Goal: Check status: Check status

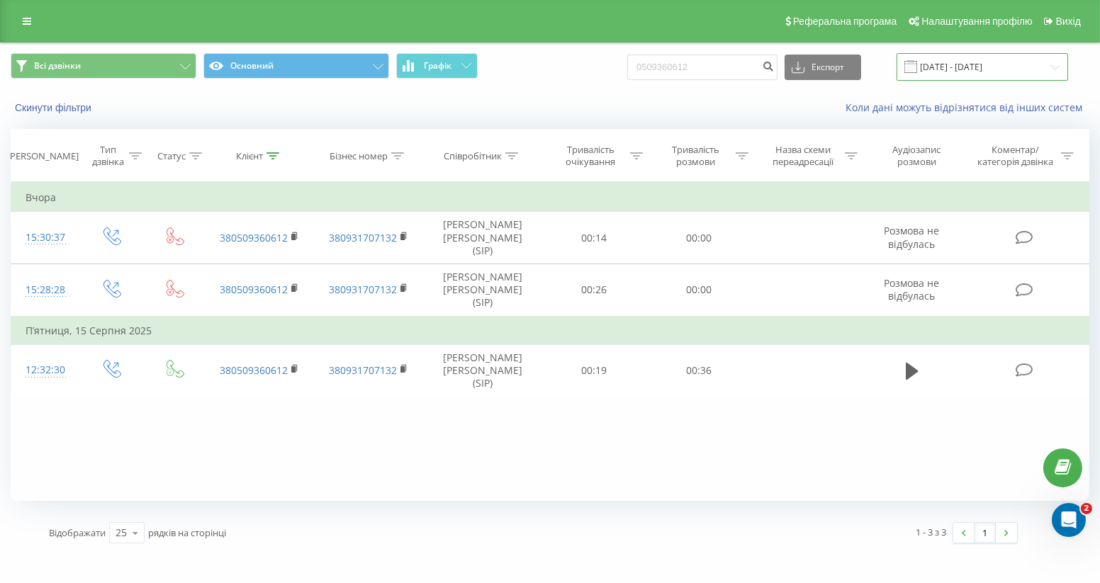
click at [1008, 68] on input "[DATE] - [DATE]" at bounding box center [983, 67] width 172 height 28
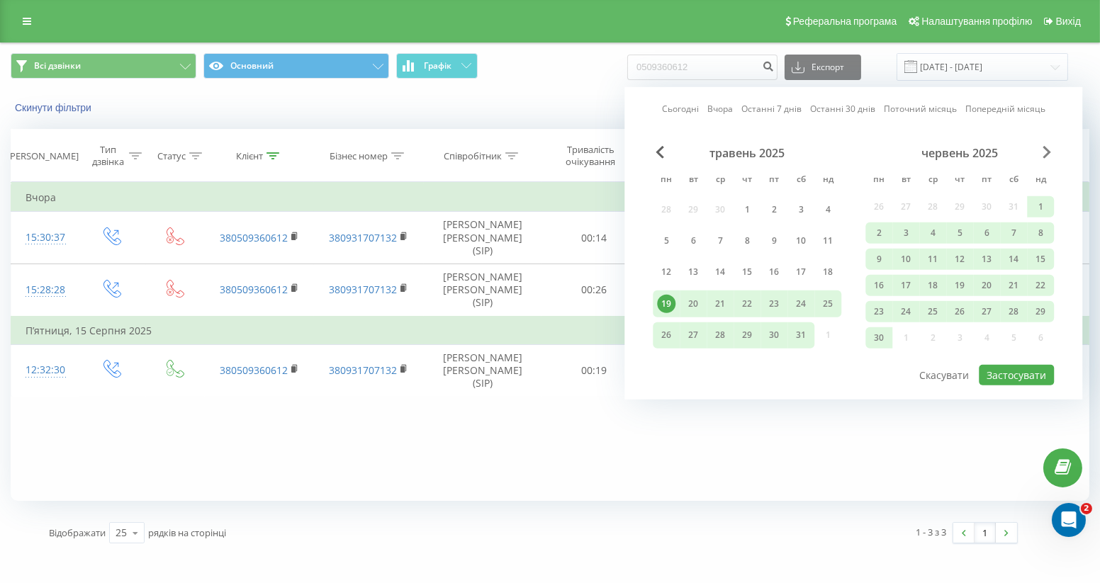
click at [1043, 148] on span "Next Month" at bounding box center [1047, 152] width 9 height 13
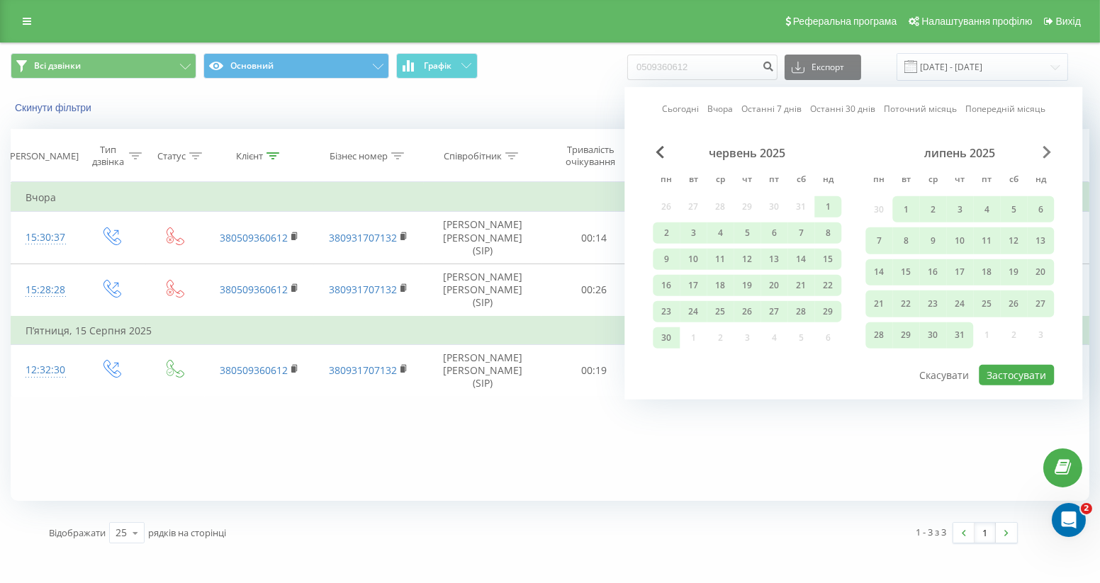
click at [1043, 148] on span "Next Month" at bounding box center [1047, 152] width 9 height 13
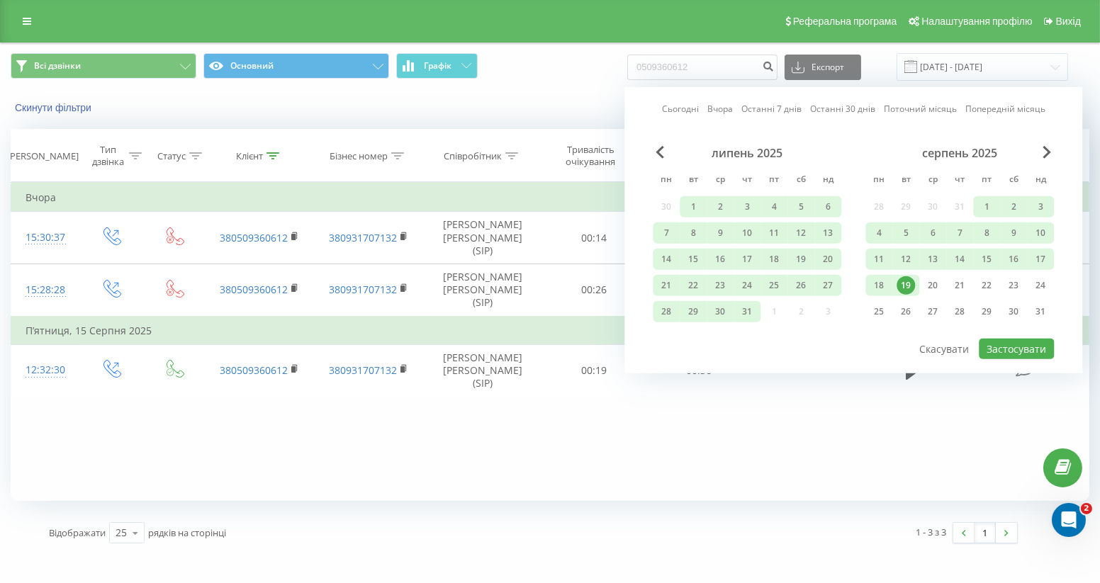
click at [908, 281] on div "19" at bounding box center [906, 285] width 18 height 18
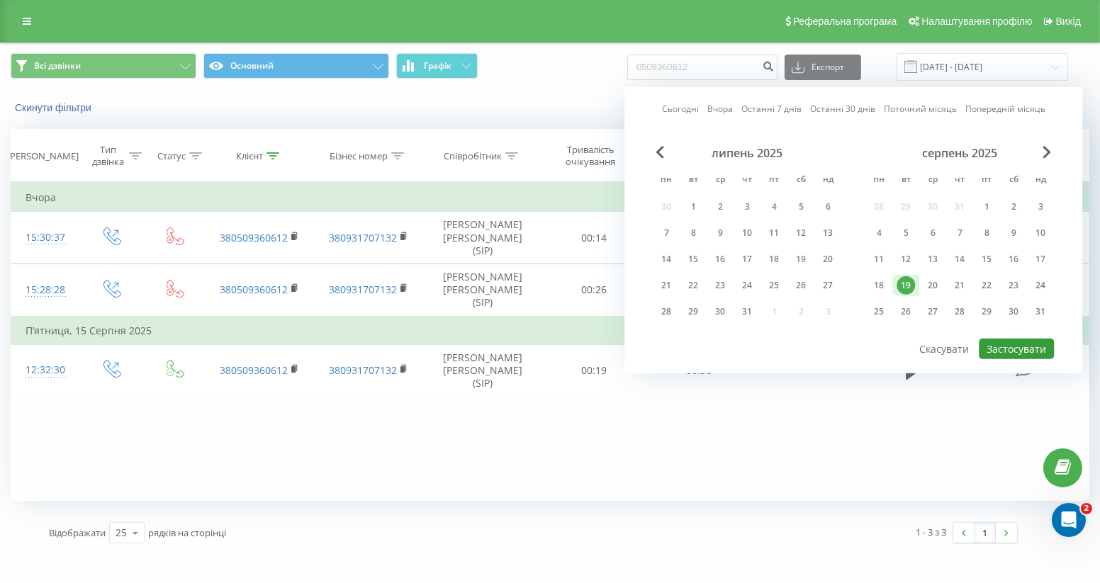
click at [1016, 347] on button "Застосувати" at bounding box center [1016, 349] width 75 height 21
type input "[DATE] - [DATE]"
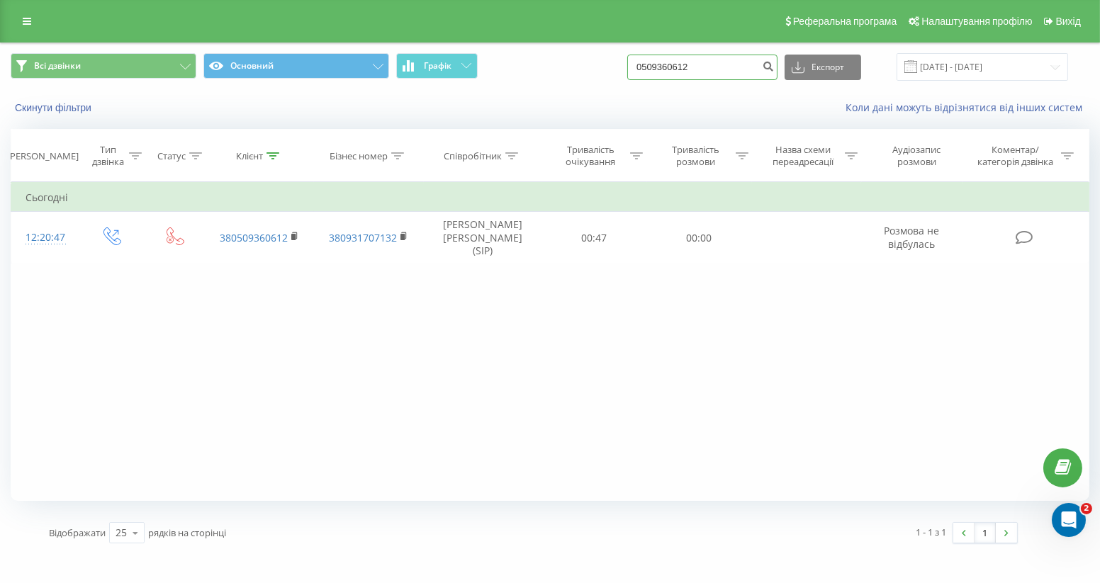
click at [711, 70] on input "0509360612" at bounding box center [702, 68] width 150 height 26
type input "0"
click at [1047, 62] on input "[DATE] - [DATE]" at bounding box center [983, 67] width 172 height 28
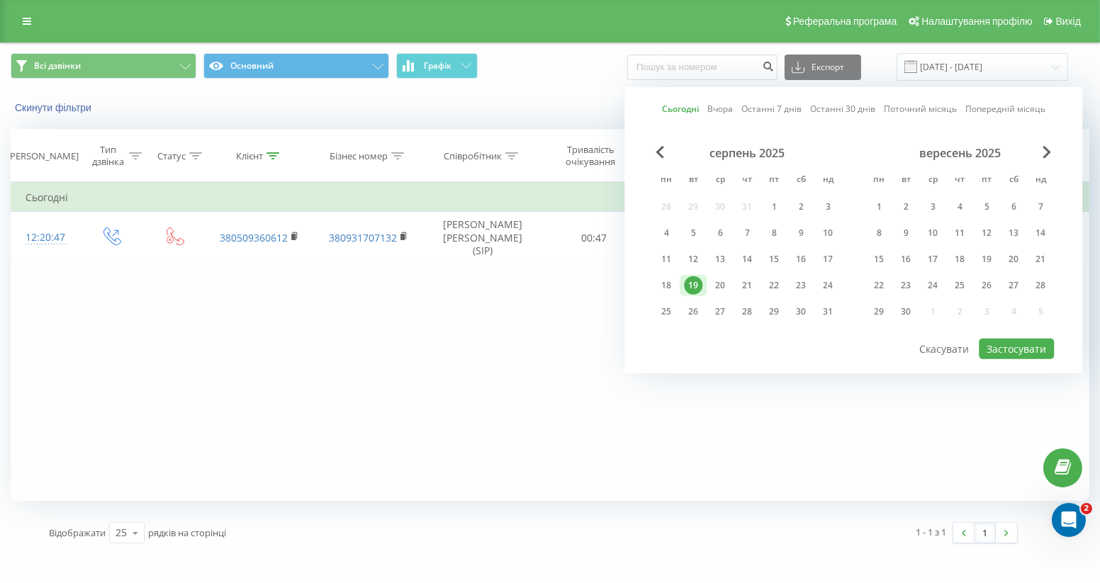
click at [690, 285] on div "19" at bounding box center [693, 285] width 18 height 18
click at [1016, 344] on button "Застосувати" at bounding box center [1016, 349] width 75 height 21
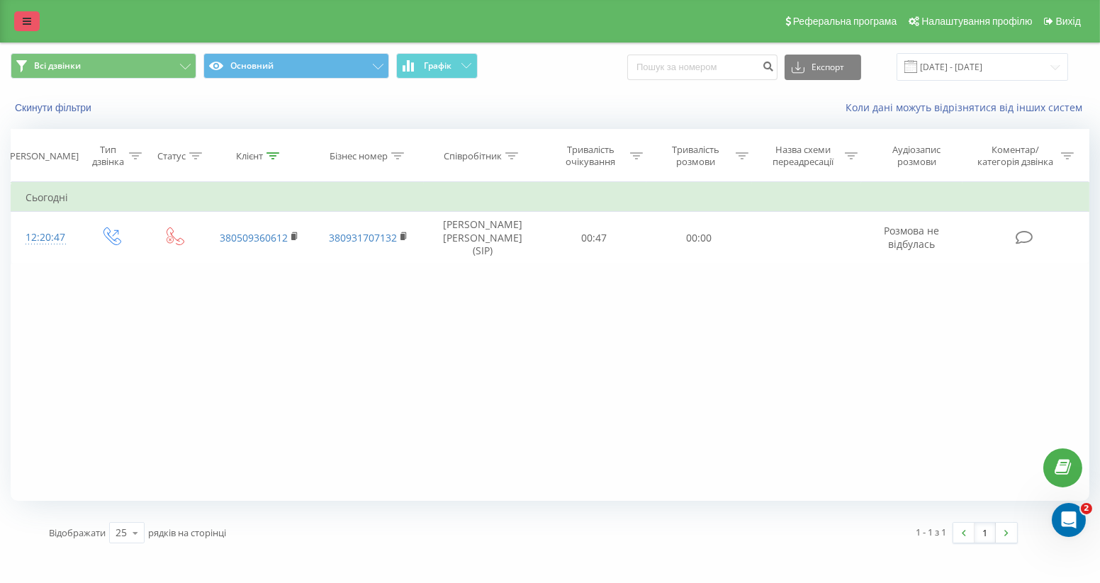
click at [25, 18] on icon at bounding box center [27, 21] width 9 height 10
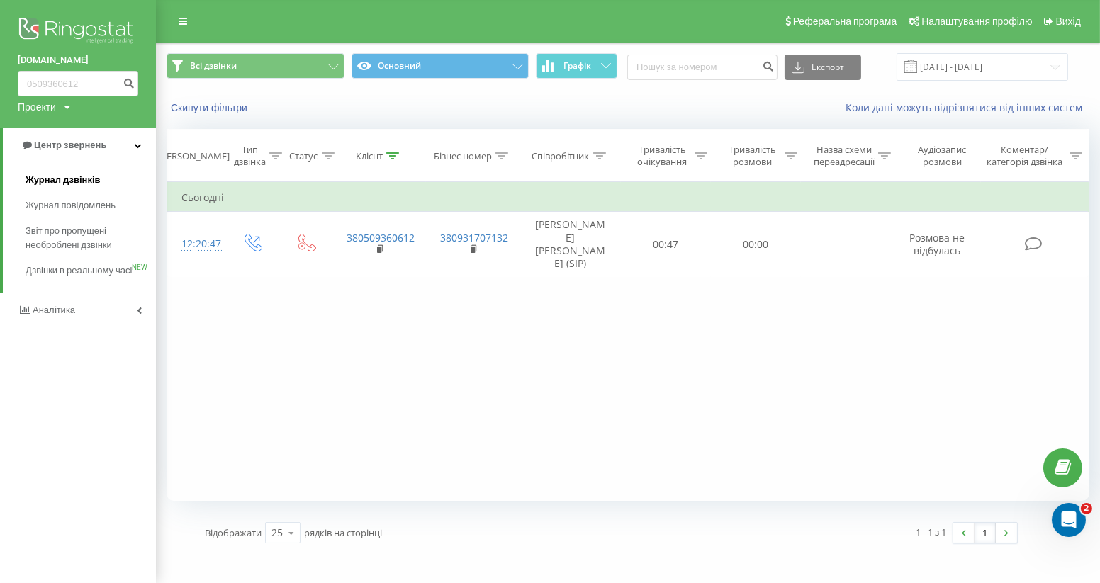
click at [72, 179] on span "Журнал дзвінків" at bounding box center [63, 180] width 75 height 14
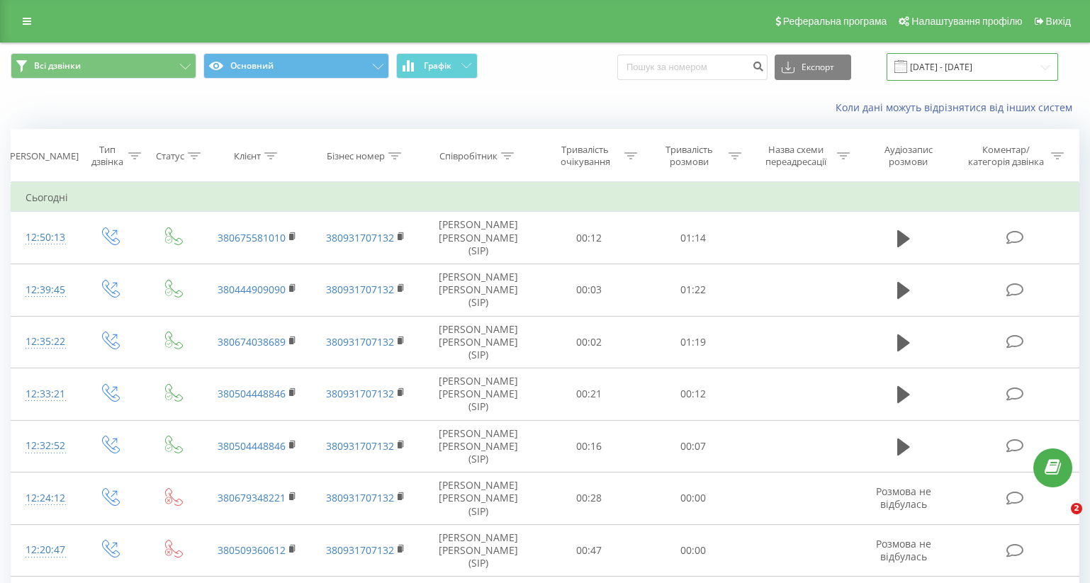
click at [995, 66] on input "[DATE] - [DATE]" at bounding box center [973, 67] width 172 height 28
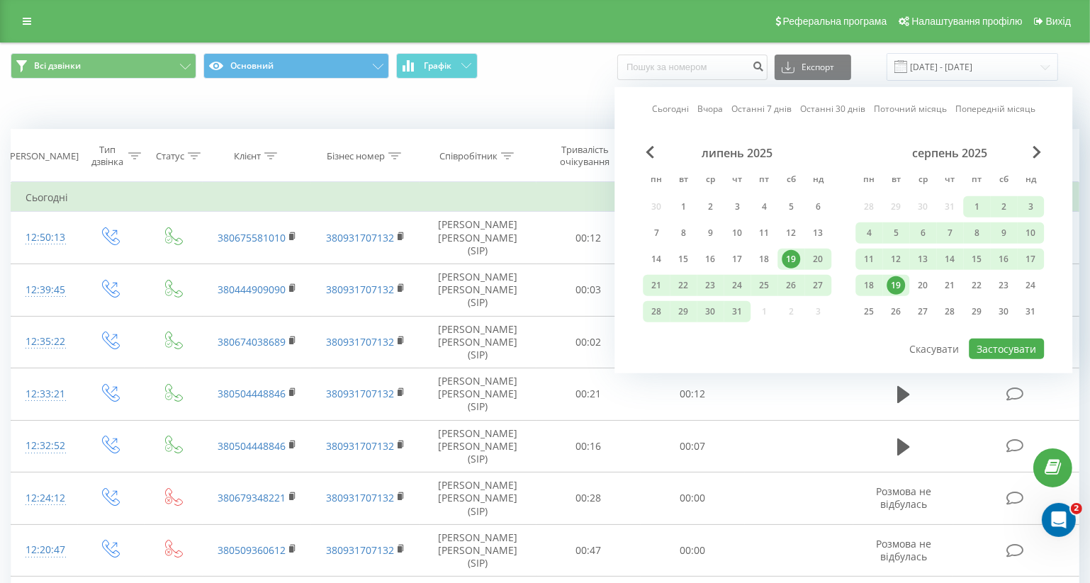
click at [895, 283] on div "19" at bounding box center [896, 285] width 18 height 18
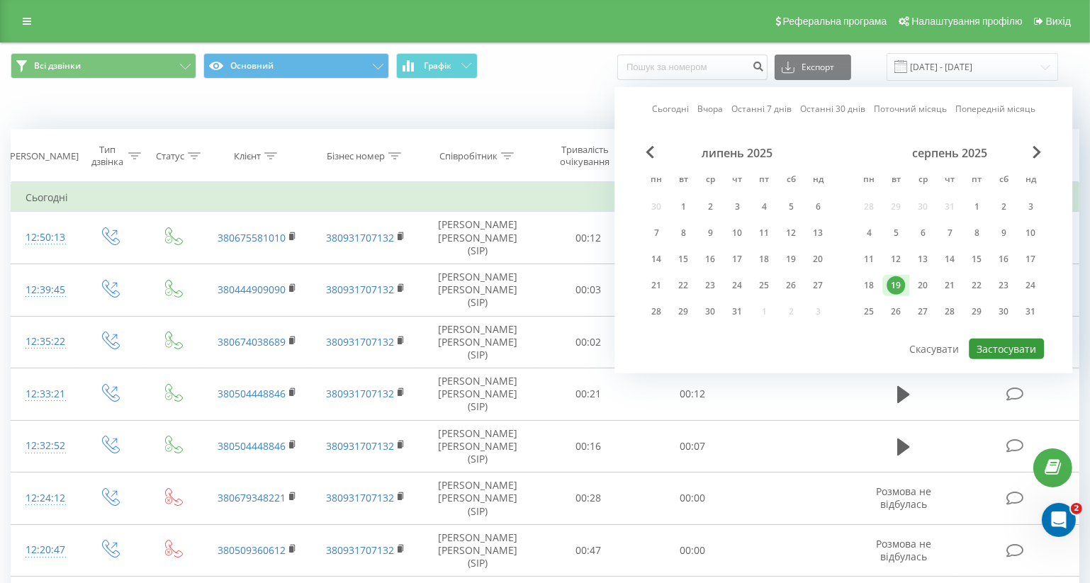
click at [1024, 342] on button "Застосувати" at bounding box center [1006, 349] width 75 height 21
type input "[DATE] - [DATE]"
